Goal: Find specific page/section: Find specific page/section

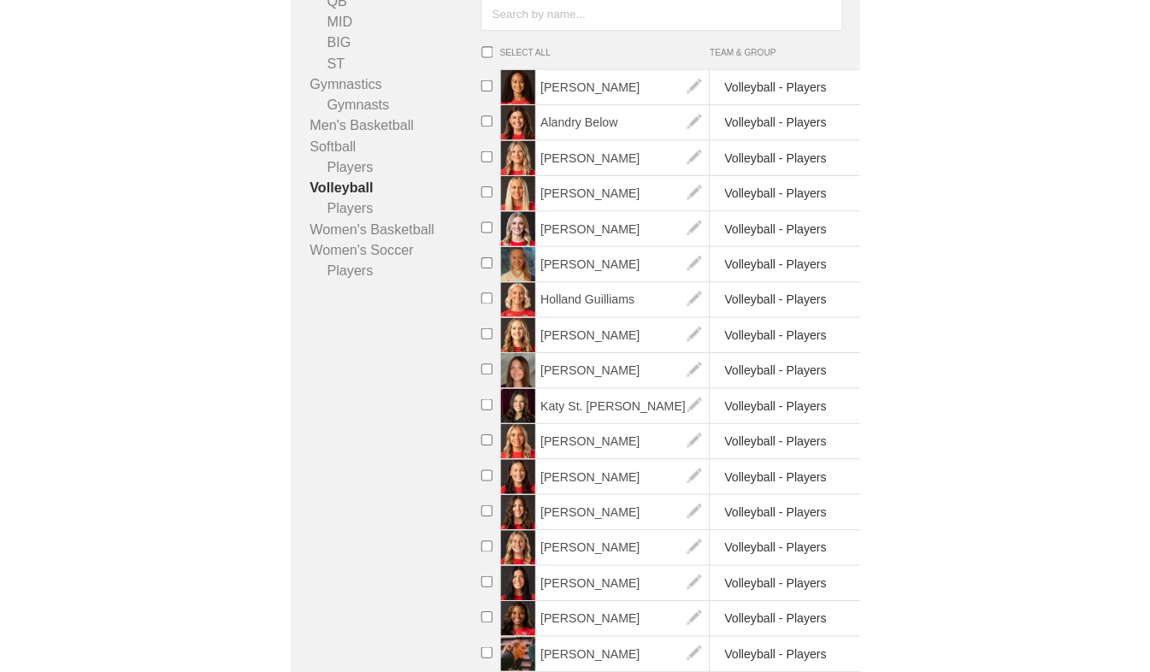
scroll to position [238, 0]
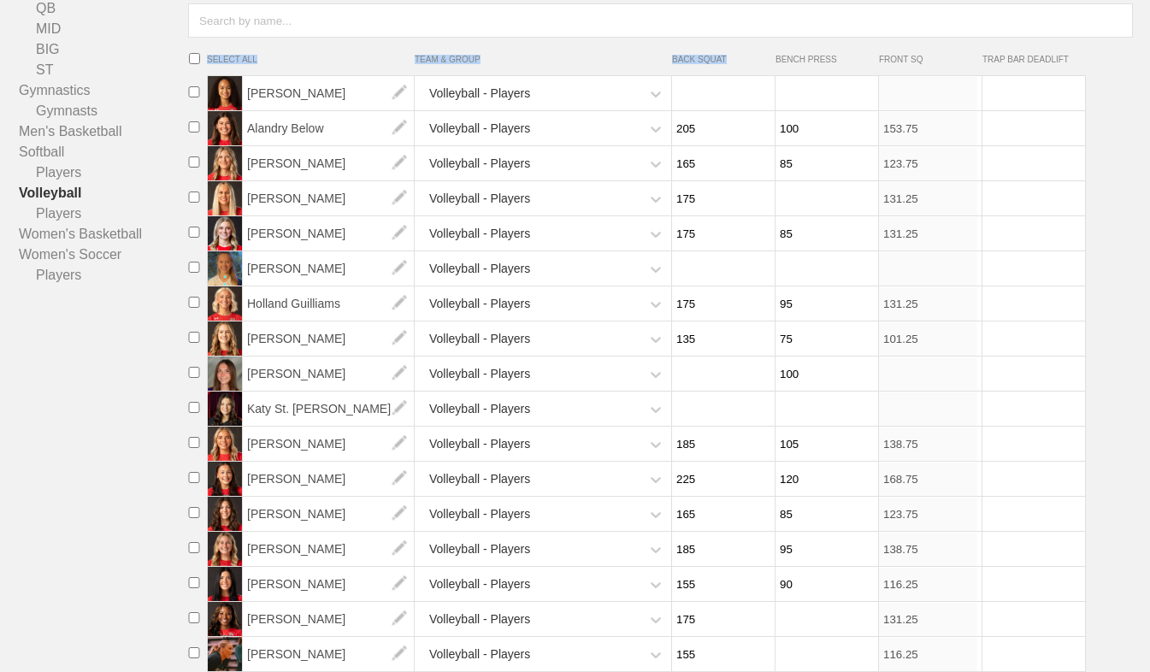
drag, startPoint x: 729, startPoint y: 59, endPoint x: 585, endPoint y: 40, distance: 145.7
click at [563, 40] on ul "SELECT ALL TEAM & GROUP BACK SQUAT BENCH PRESS FRONT SQ TRAP BAR DEADLIFT [PERS…" at bounding box center [665, 355] width 969 height 634
click at [362, 50] on li "SELECT ALL TEAM & GROUP BACK SQUAT BENCH PRESS FRONT SQ TRAP BAR DEADLIFT" at bounding box center [636, 58] width 900 height 17
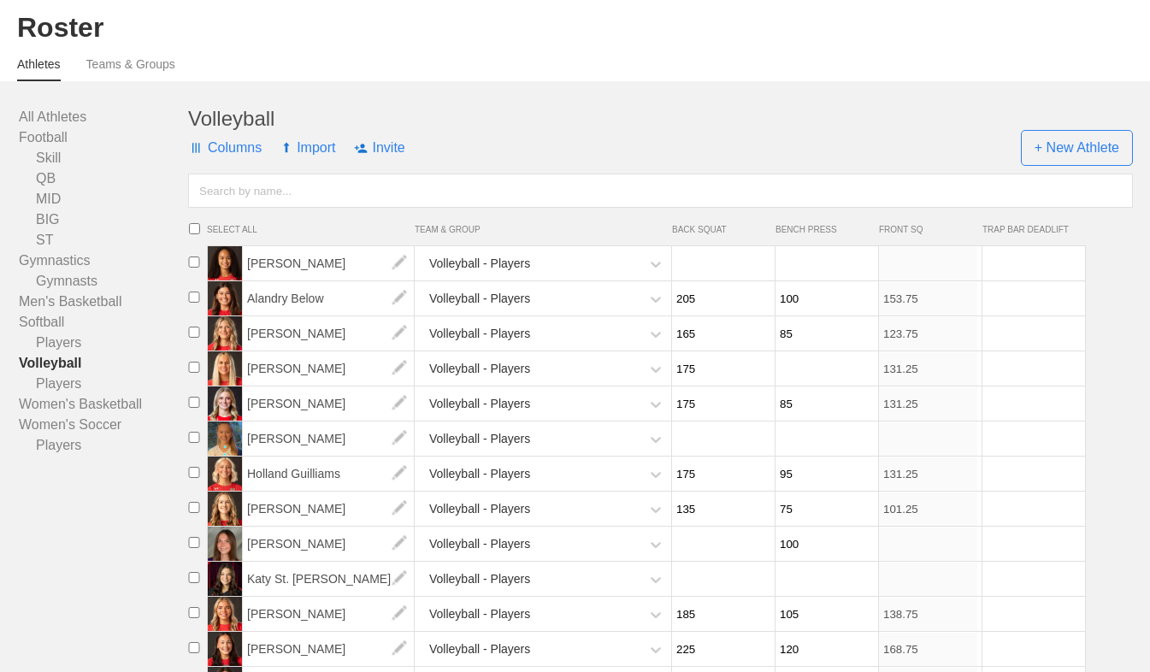
scroll to position [49, 0]
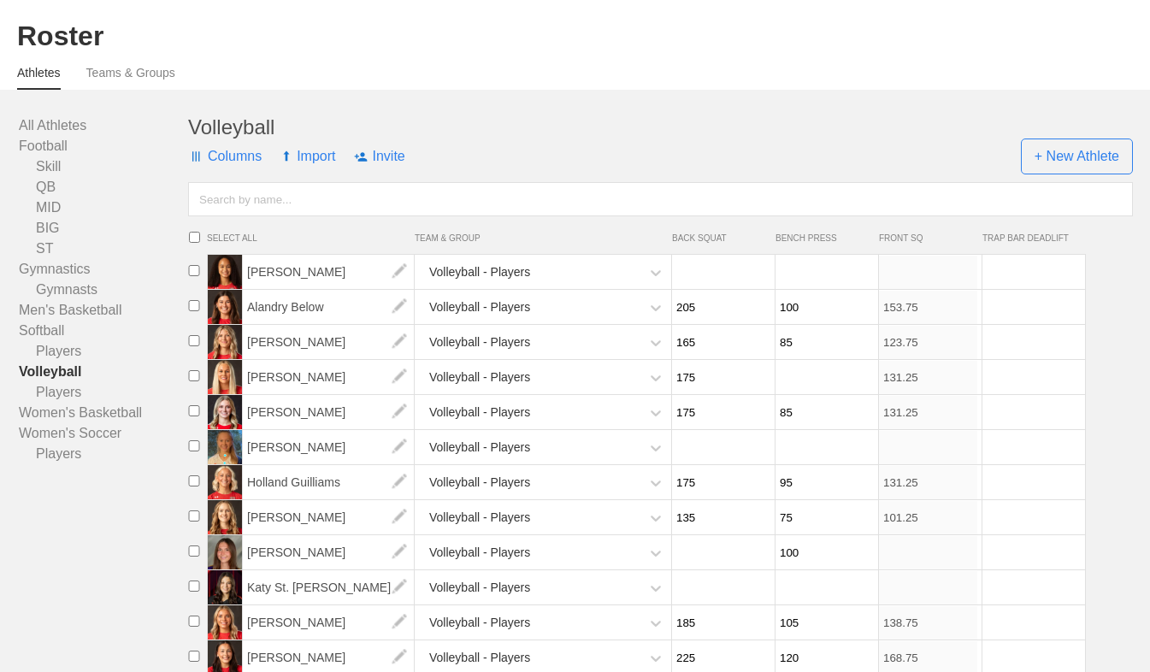
click at [54, 369] on link "Volleyball" at bounding box center [103, 372] width 169 height 21
click at [60, 126] on link "All Athletes" at bounding box center [103, 125] width 169 height 21
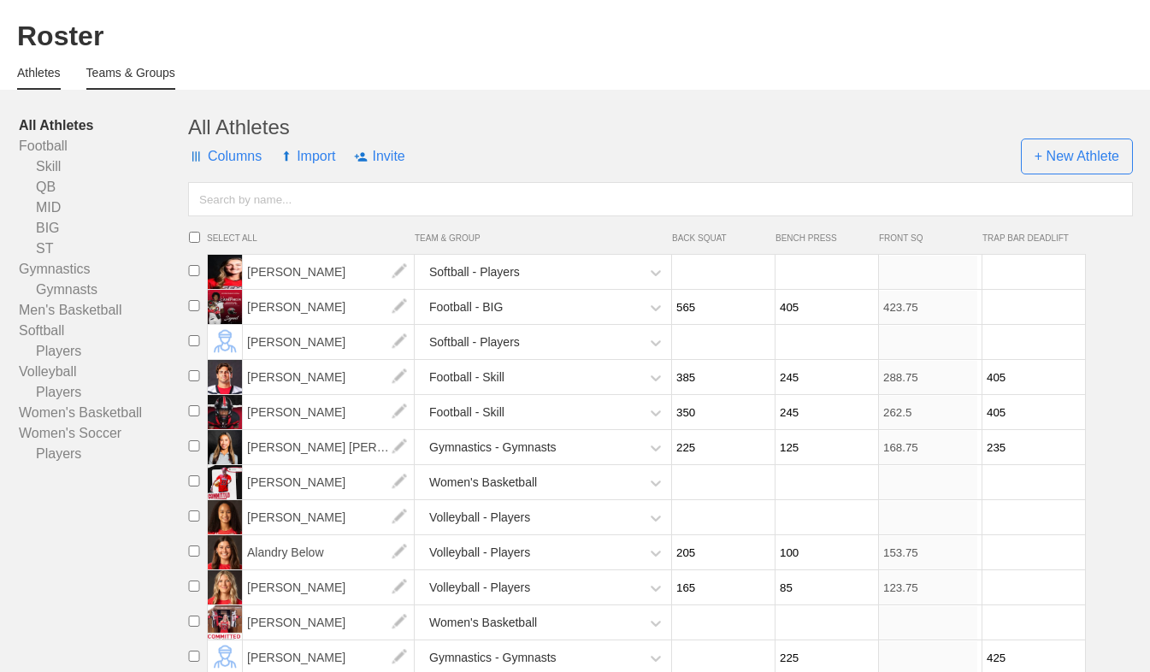
click at [141, 86] on link "Teams & Groups" at bounding box center [130, 78] width 89 height 24
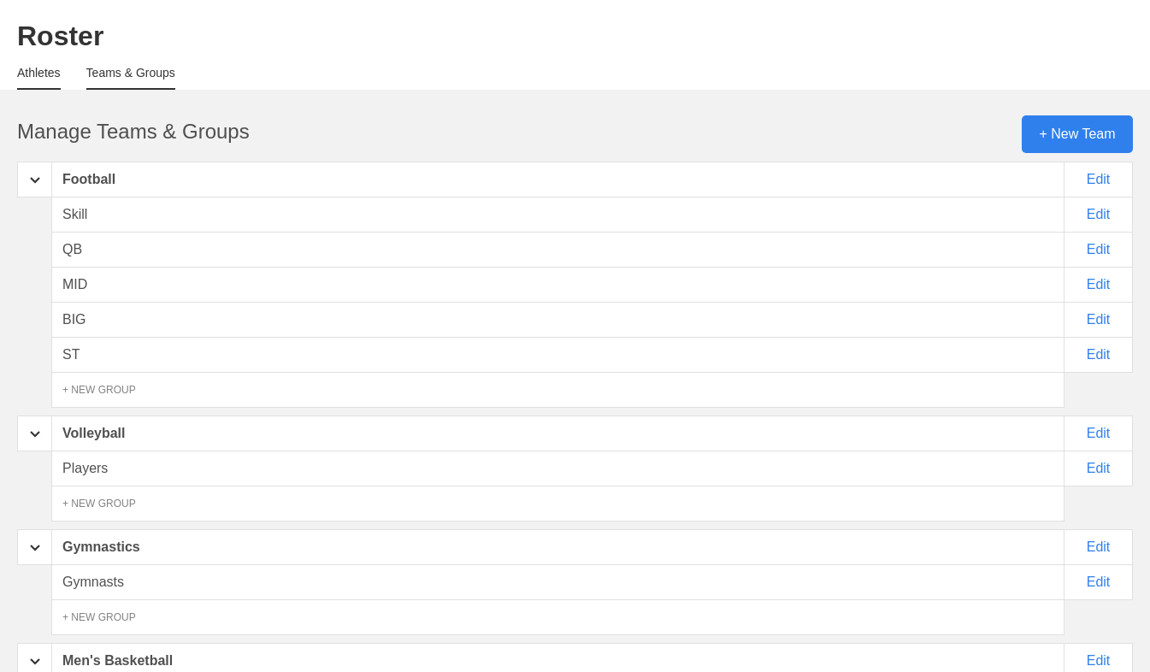
click at [34, 77] on link "Athletes" at bounding box center [39, 78] width 44 height 24
